Goal: Transaction & Acquisition: Download file/media

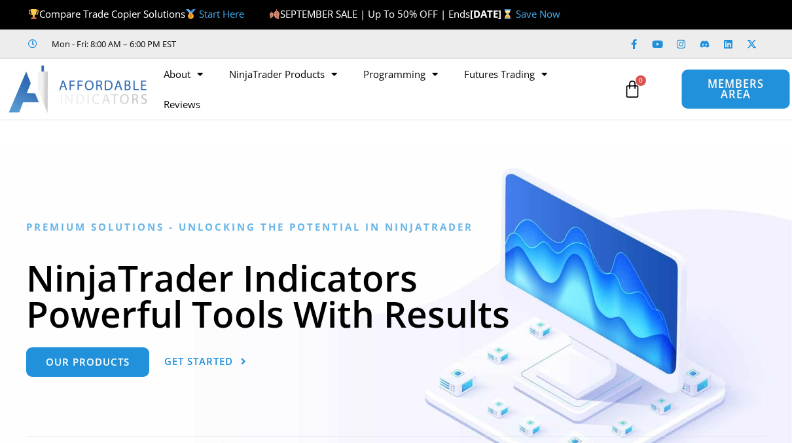
click at [716, 85] on span "MEMBERS AREA" at bounding box center [736, 90] width 79 height 22
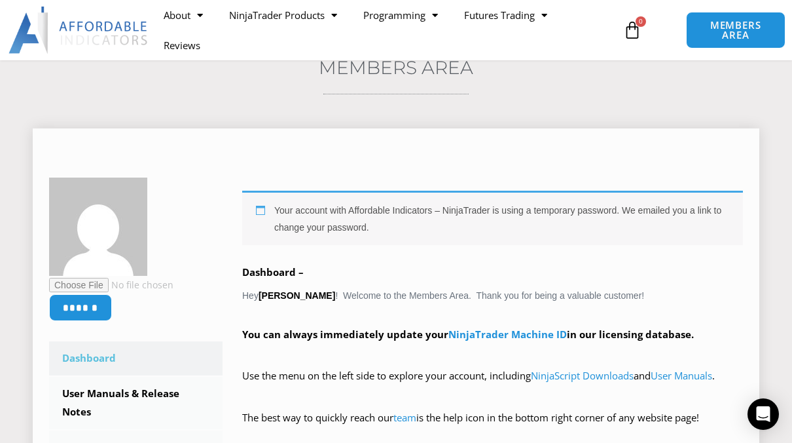
scroll to position [131, 0]
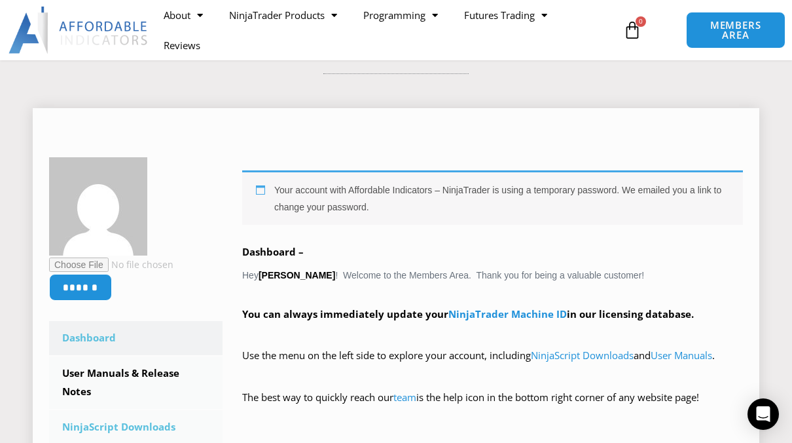
click at [120, 420] on link "NinjaScript Downloads" at bounding box center [136, 427] width 174 height 34
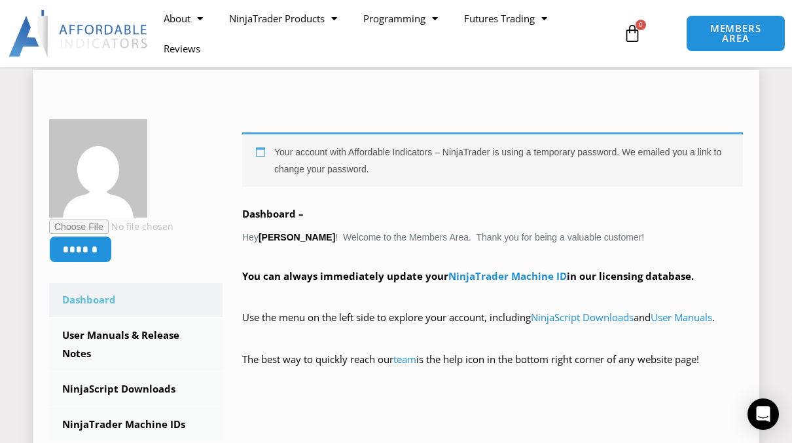
scroll to position [196, 0]
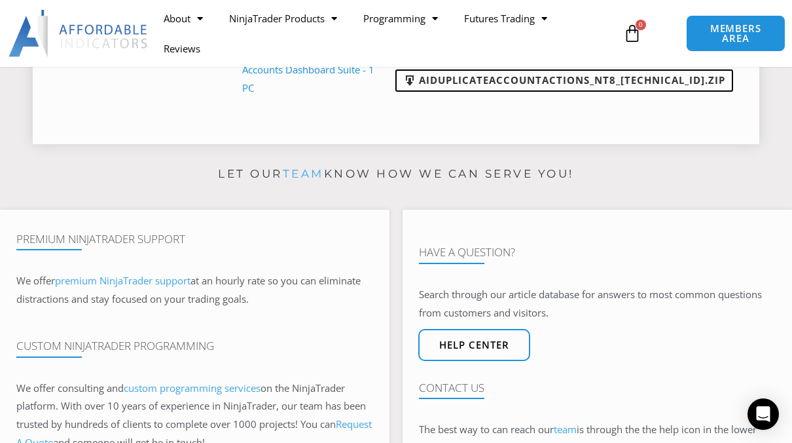
scroll to position [851, 0]
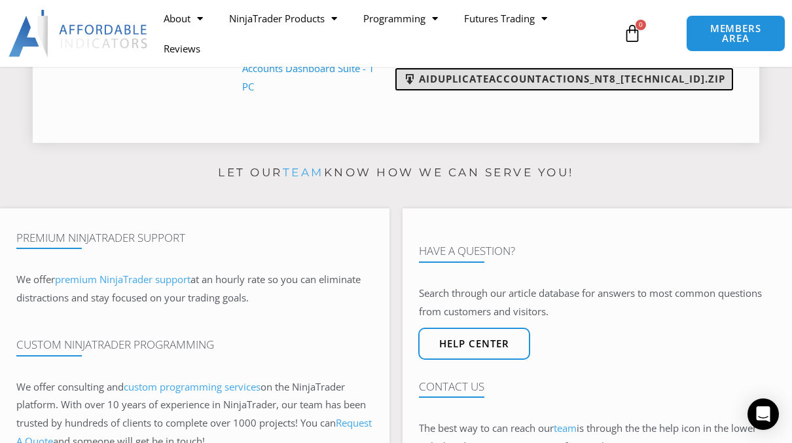
click at [568, 80] on link "AIDuplicateAccountActions_NT8_[TECHNICAL_ID].zip" at bounding box center [564, 79] width 338 height 22
